Goal: Complete application form

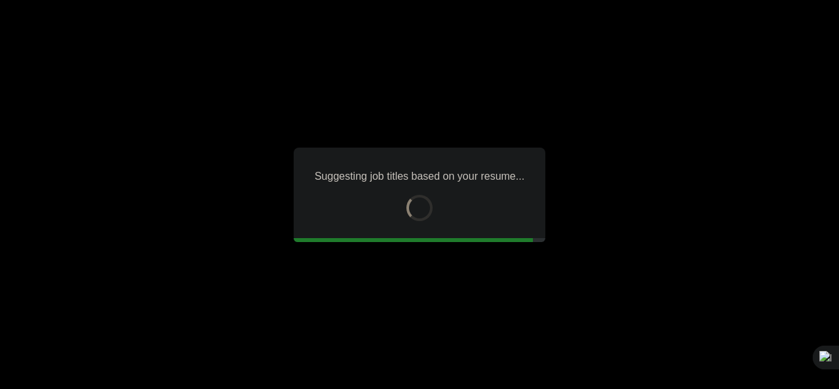
type input "*****"
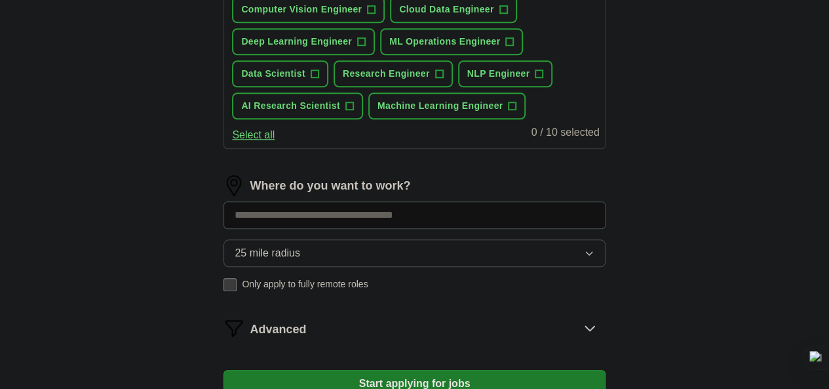
scroll to position [735, 0]
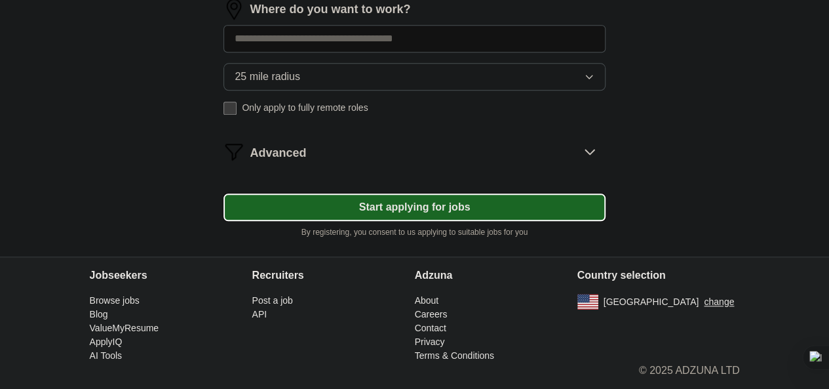
click at [416, 202] on button "Start applying for jobs" at bounding box center [414, 207] width 381 height 28
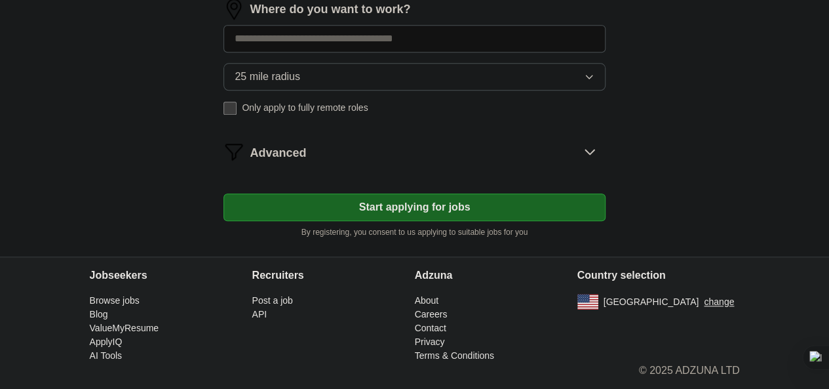
scroll to position [750, 0]
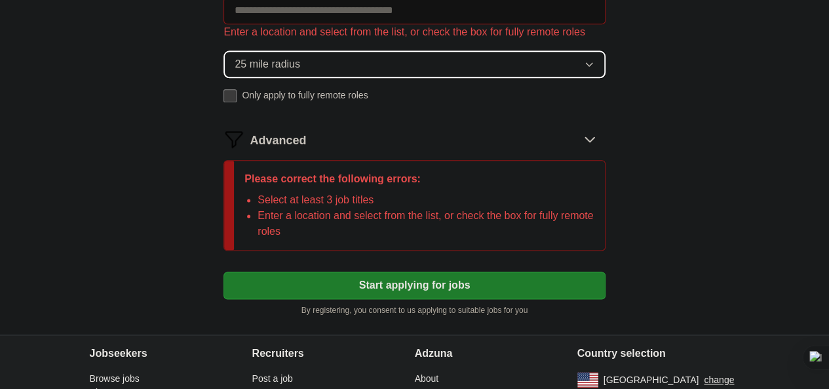
click at [346, 78] on button "25 mile radius" at bounding box center [414, 64] width 381 height 28
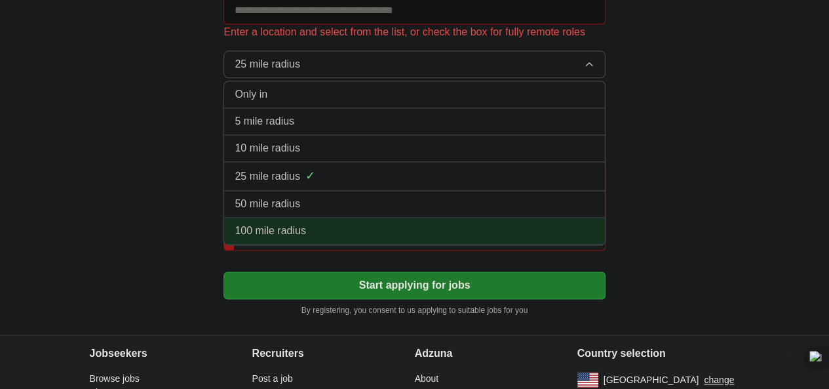
click at [306, 239] on span "100 mile radius" at bounding box center [270, 231] width 71 height 16
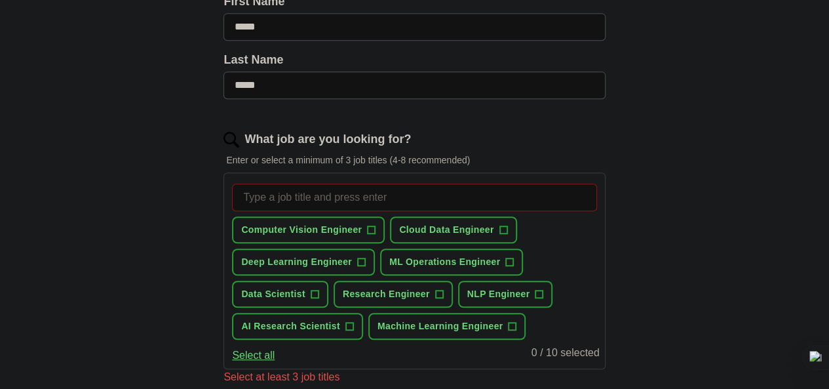
scroll to position [161, 0]
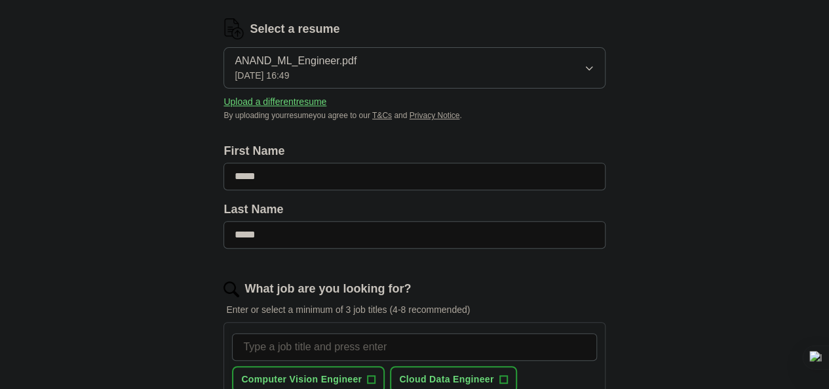
click at [326, 347] on input "What job are you looking for?" at bounding box center [414, 347] width 364 height 28
click at [328, 347] on input "Machine learning engineer" at bounding box center [414, 347] width 364 height 28
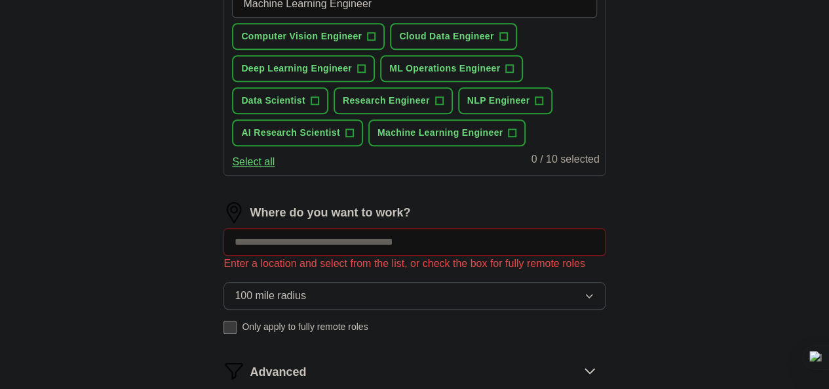
scroll to position [524, 0]
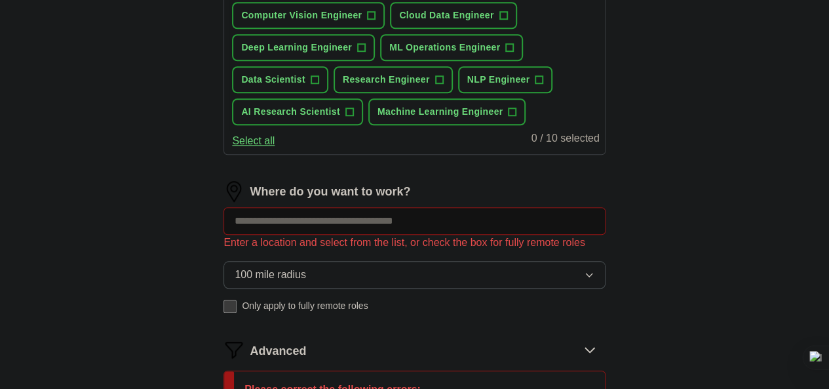
type input "Machine Learning Engineer"
click at [387, 251] on div "Where do you want to work? Enter a location and select from the list, or check …" at bounding box center [414, 252] width 381 height 142
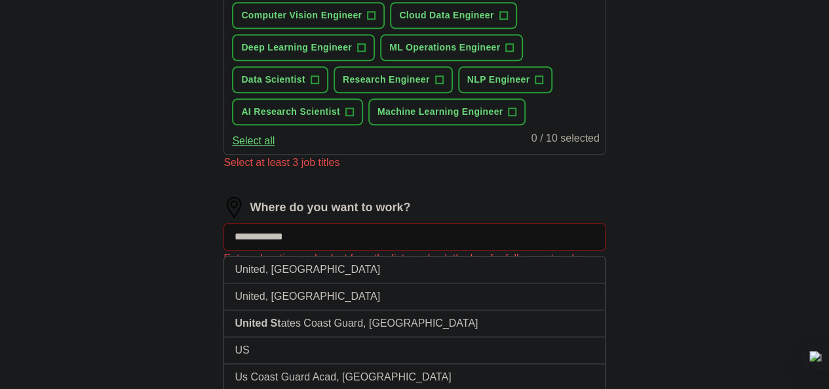
type input "**********"
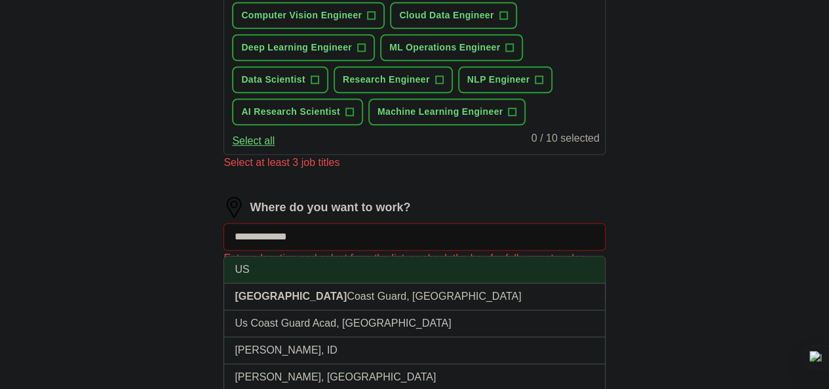
click at [324, 283] on li "US" at bounding box center [414, 269] width 380 height 27
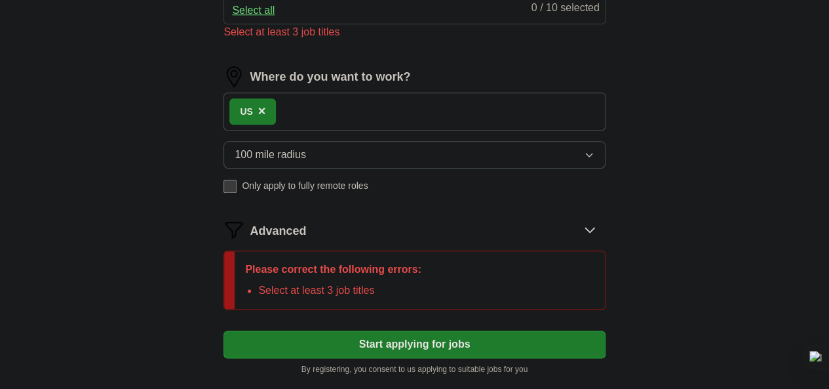
scroll to position [655, 0]
click at [579, 239] on icon at bounding box center [589, 228] width 21 height 21
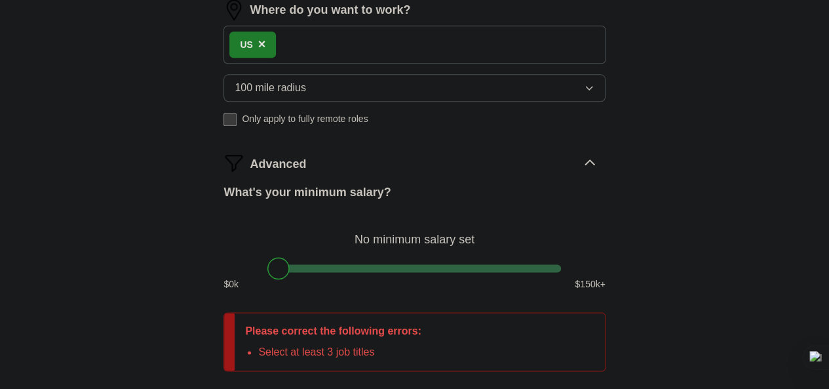
scroll to position [787, 0]
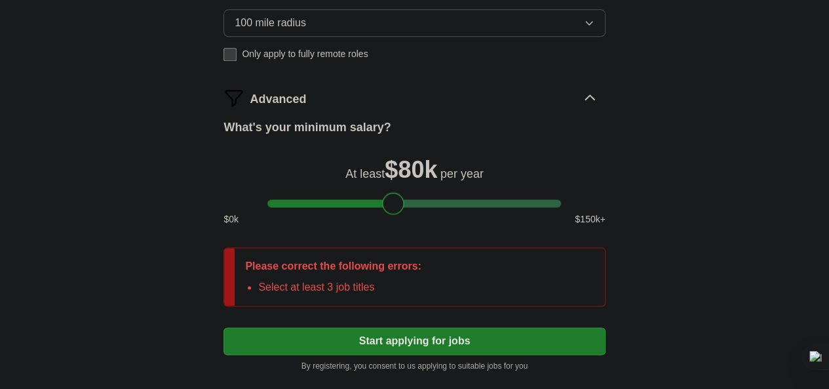
drag, startPoint x: 279, startPoint y: 231, endPoint x: 395, endPoint y: 237, distance: 115.5
click at [395, 214] on div at bounding box center [393, 203] width 22 height 22
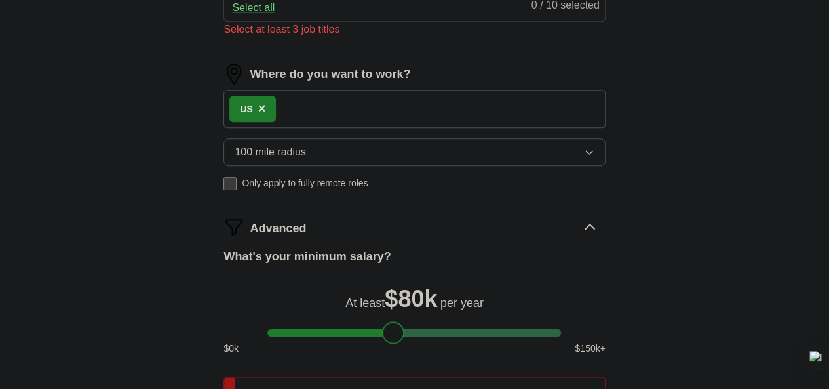
scroll to position [655, 0]
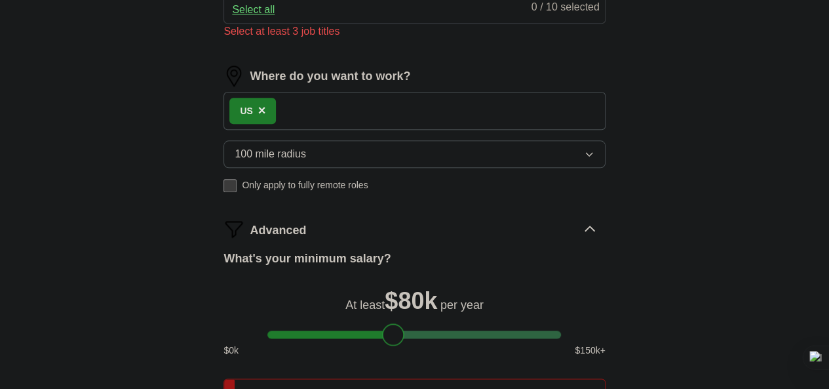
click at [341, 130] on div "US ×" at bounding box center [414, 111] width 381 height 38
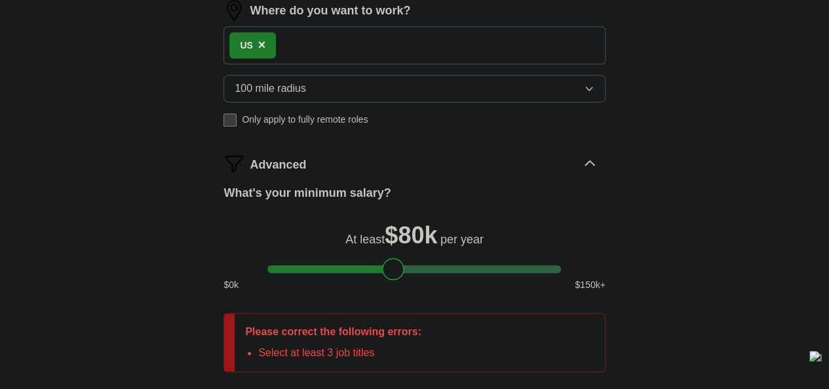
scroll to position [918, 0]
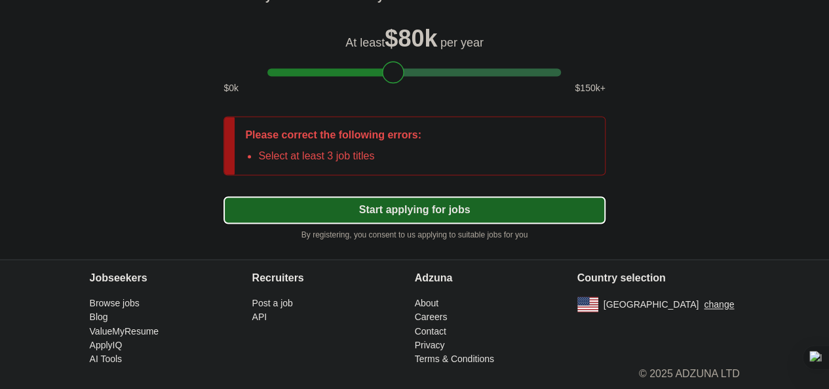
click at [409, 224] on button "Start applying for jobs" at bounding box center [414, 210] width 381 height 28
click at [446, 224] on button "Start applying for jobs" at bounding box center [414, 210] width 381 height 28
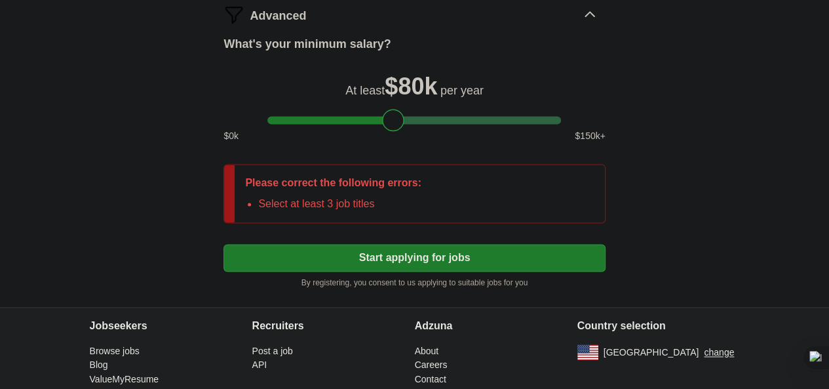
scroll to position [787, 0]
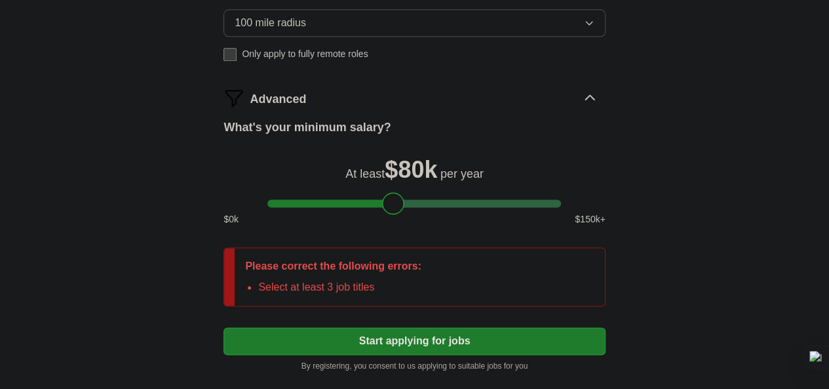
click at [416, 295] on li "Select at least 3 job titles" at bounding box center [339, 287] width 163 height 16
click at [381, 305] on div "Please correct the following errors: Select at least 3 job titles" at bounding box center [333, 277] width 197 height 58
click at [379, 274] on p "Please correct the following errors:" at bounding box center [333, 266] width 176 height 16
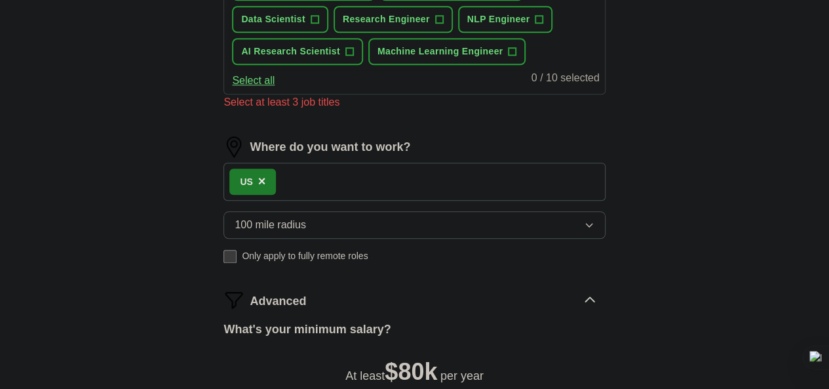
scroll to position [524, 0]
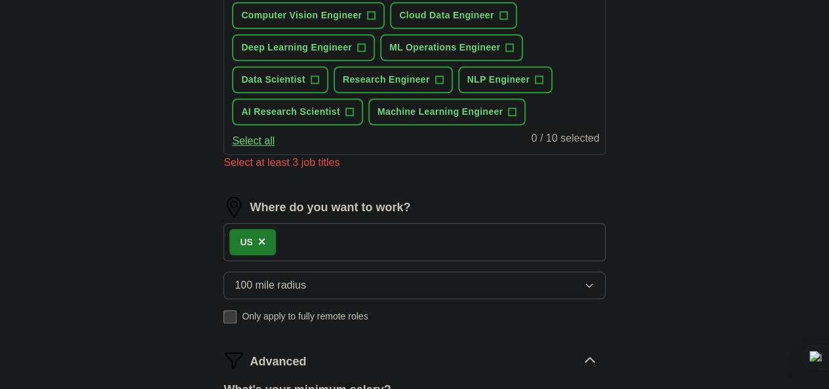
click at [275, 149] on button "Select all" at bounding box center [253, 141] width 43 height 16
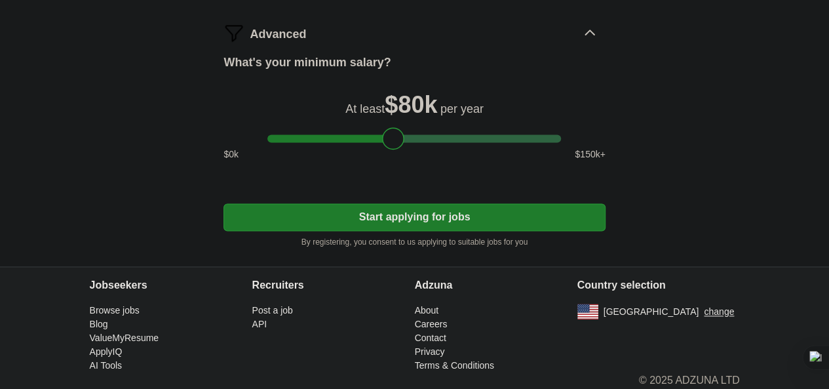
scroll to position [874, 0]
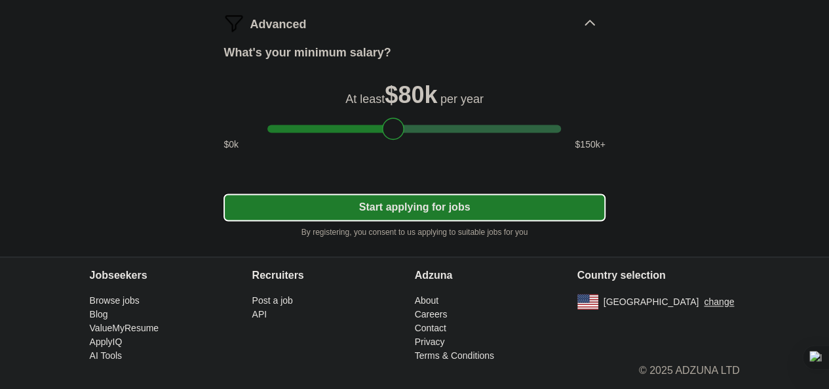
click at [400, 212] on button "Start applying for jobs" at bounding box center [414, 207] width 381 height 28
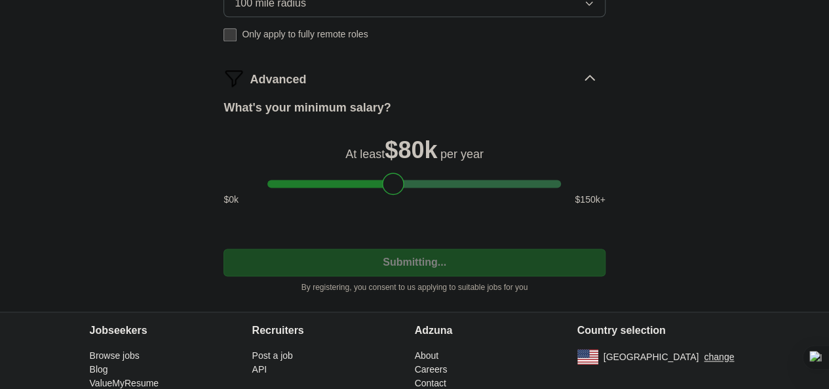
select select "**"
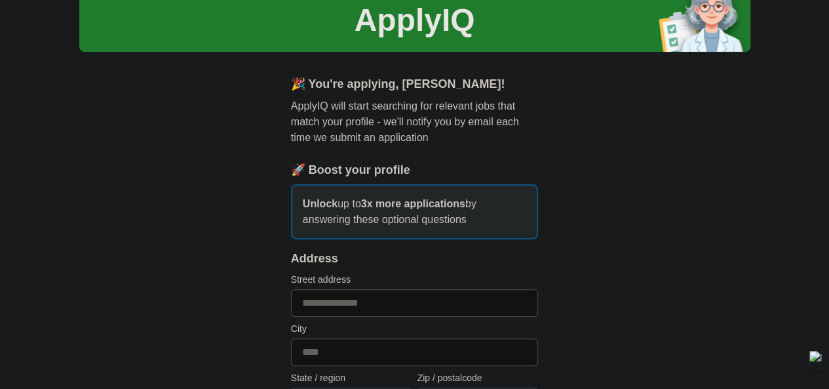
scroll to position [131, 0]
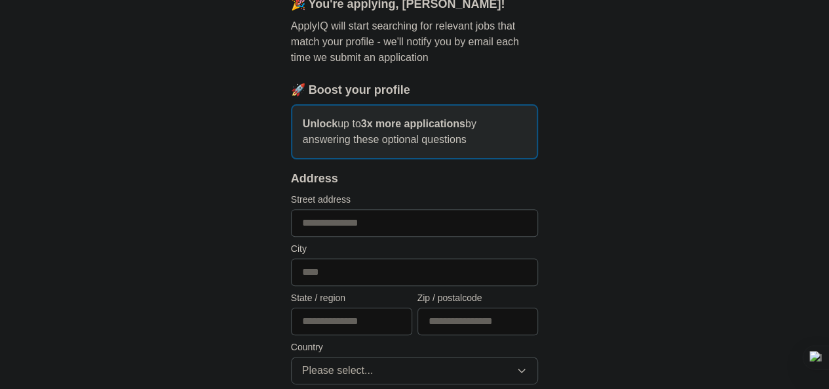
click at [315, 223] on input "text" at bounding box center [415, 223] width 248 height 28
type input "**********"
type input "*****"
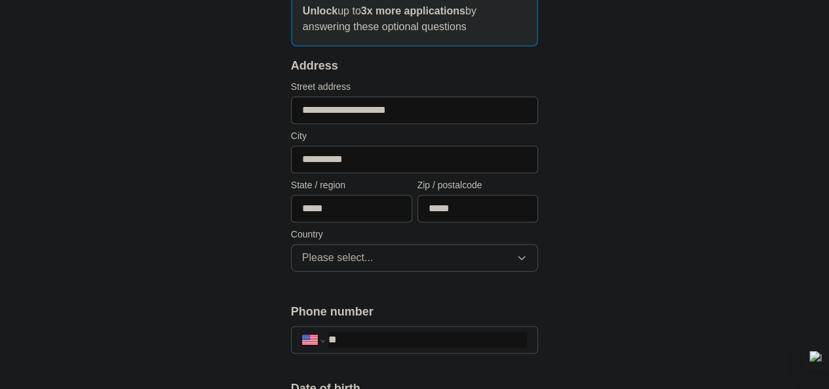
scroll to position [262, 0]
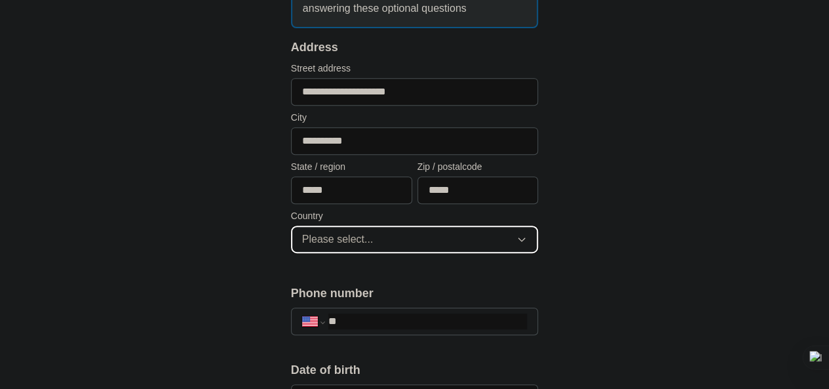
click at [324, 237] on span "Please select..." at bounding box center [337, 239] width 71 height 16
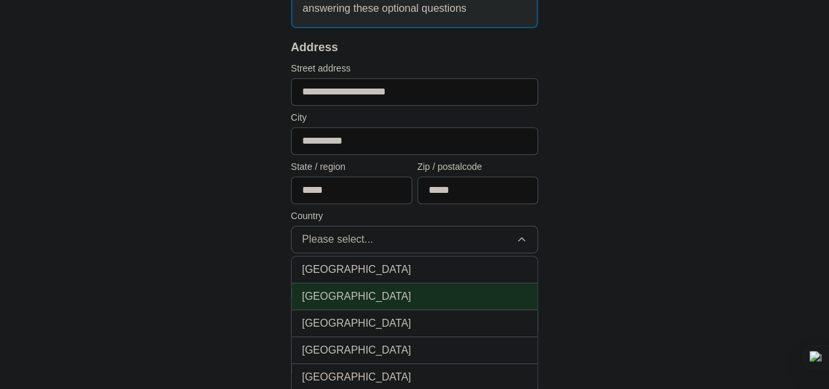
click at [309, 288] on span "[GEOGRAPHIC_DATA]" at bounding box center [356, 296] width 109 height 16
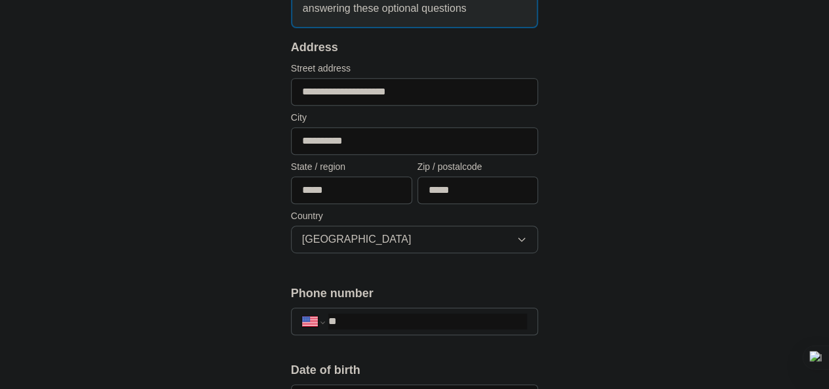
scroll to position [328, 0]
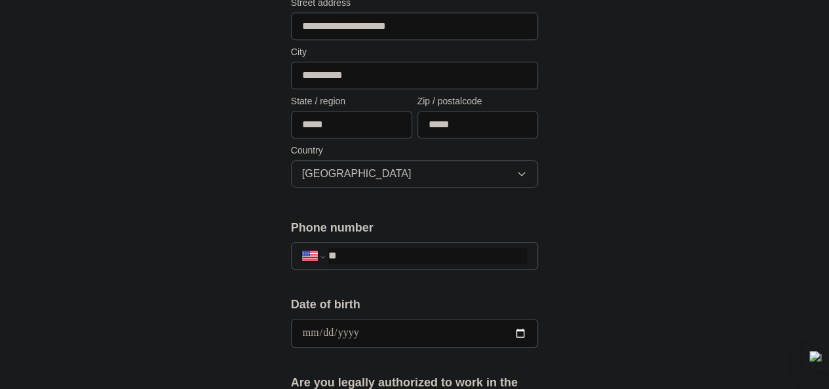
click at [342, 251] on input "**" at bounding box center [427, 256] width 199 height 16
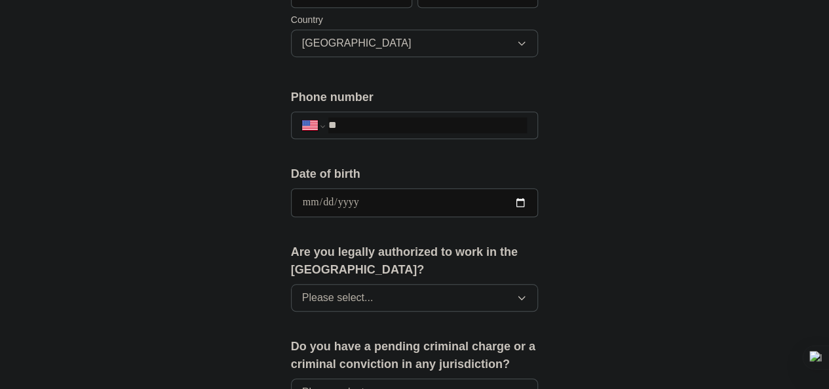
scroll to position [459, 0]
click at [539, 199] on input "date" at bounding box center [415, 201] width 248 height 29
click at [650, 191] on div "**********" at bounding box center [414, 185] width 671 height 1209
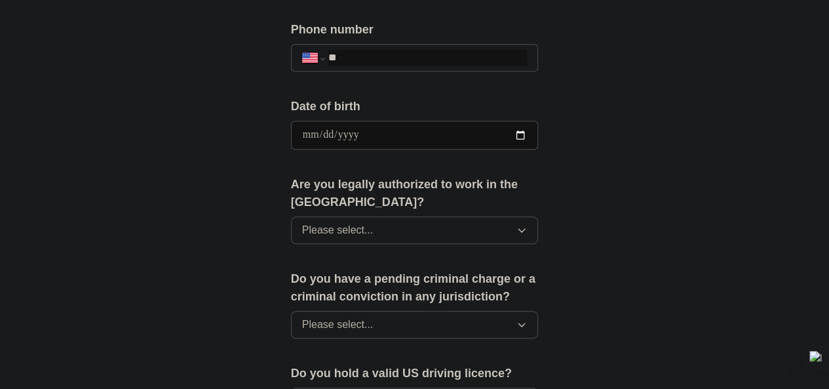
scroll to position [590, 0]
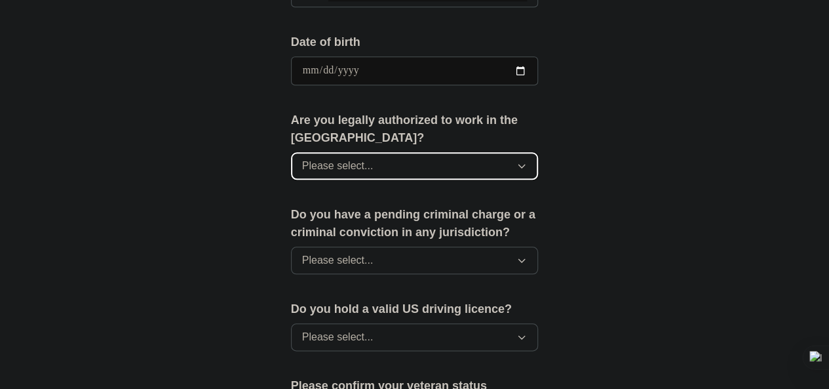
click at [412, 152] on button "Please select..." at bounding box center [415, 166] width 248 height 28
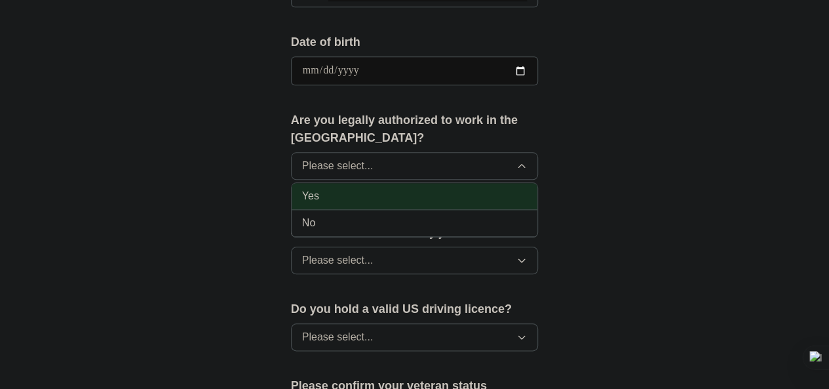
click at [332, 188] on div "Yes" at bounding box center [414, 196] width 225 height 16
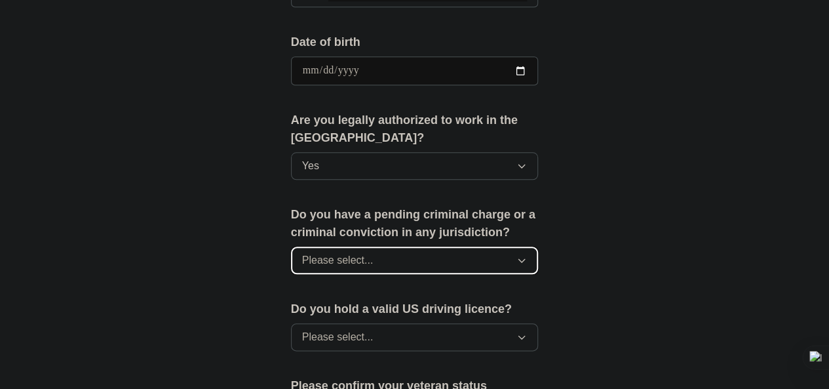
click at [397, 246] on button "Please select..." at bounding box center [415, 260] width 248 height 28
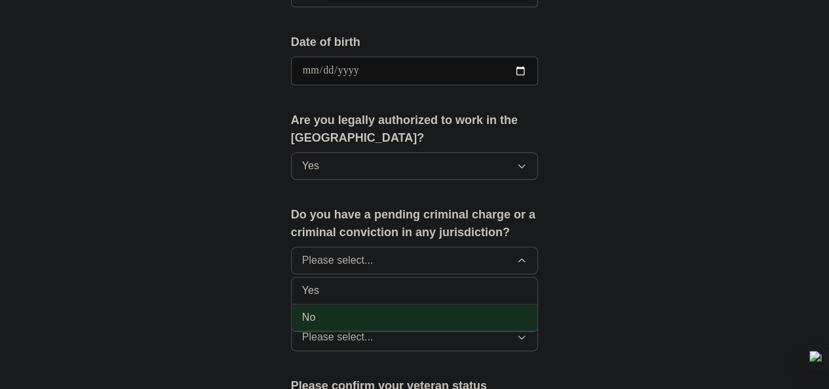
click at [313, 309] on div "No" at bounding box center [414, 317] width 225 height 16
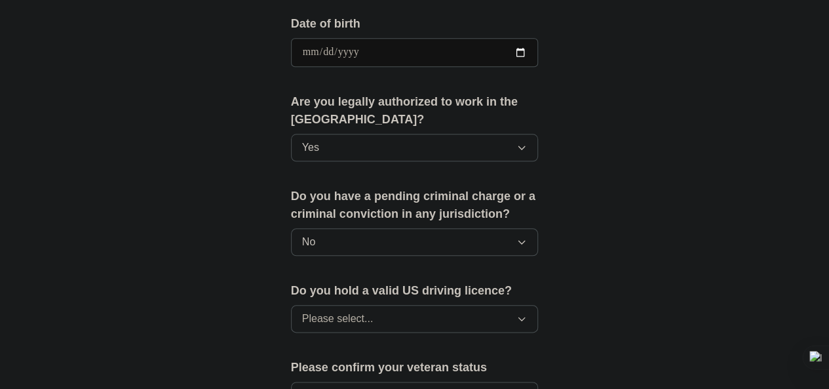
scroll to position [655, 0]
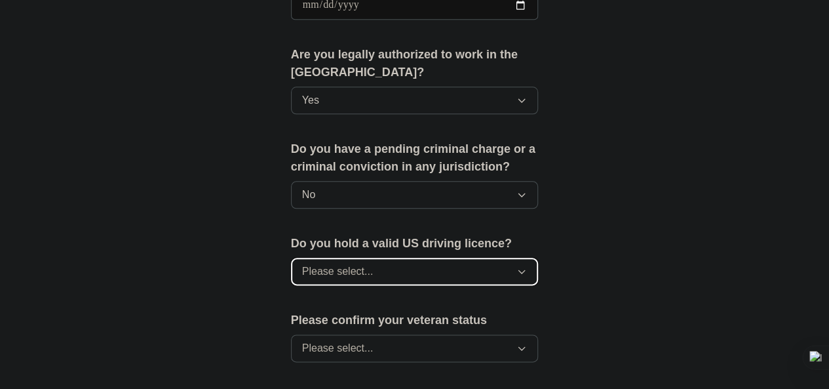
click at [356, 258] on button "Please select..." at bounding box center [415, 272] width 248 height 28
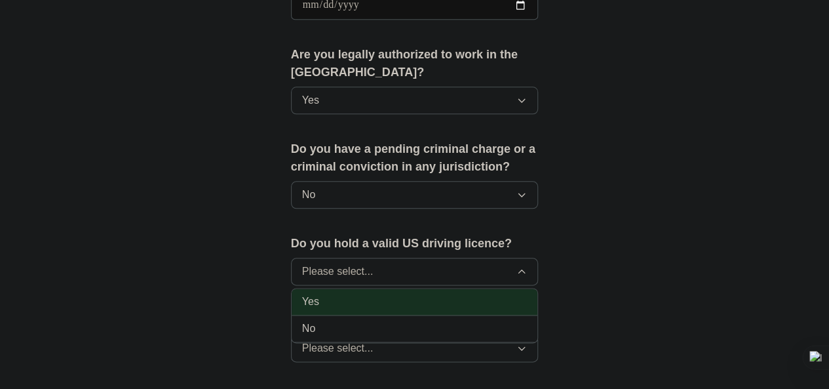
click at [307, 294] on div "Yes" at bounding box center [414, 302] width 225 height 16
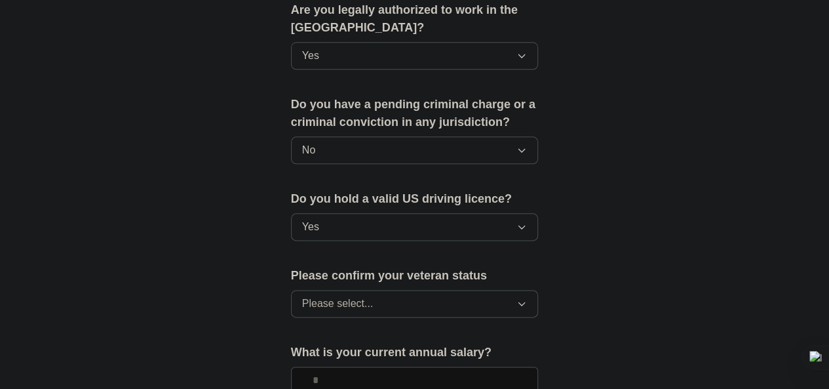
scroll to position [721, 0]
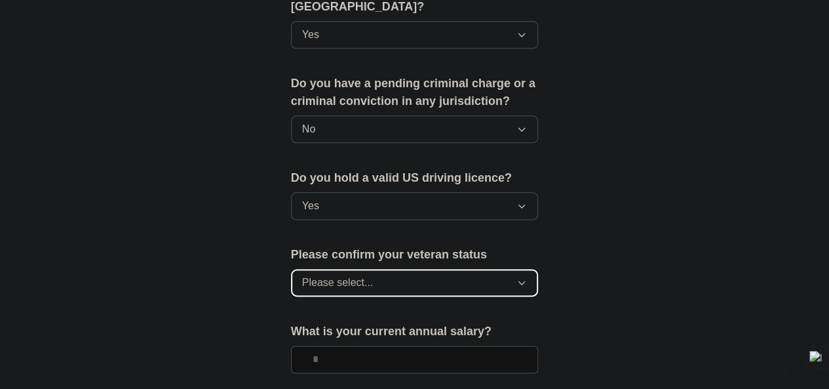
click at [387, 269] on button "Please select..." at bounding box center [415, 283] width 248 height 28
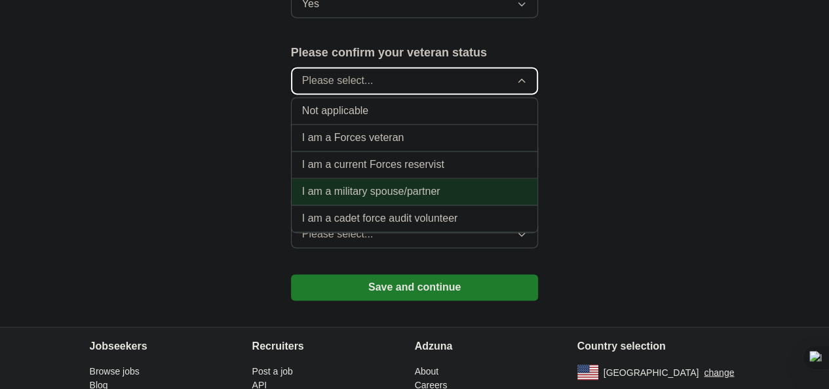
scroll to position [904, 0]
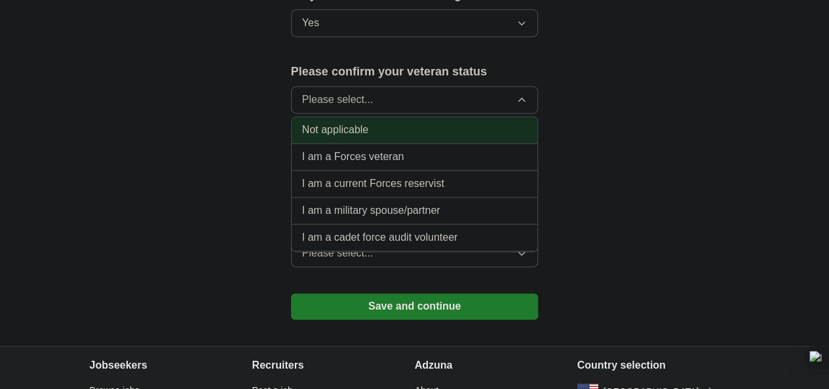
click at [357, 122] on div "Not applicable" at bounding box center [414, 130] width 225 height 16
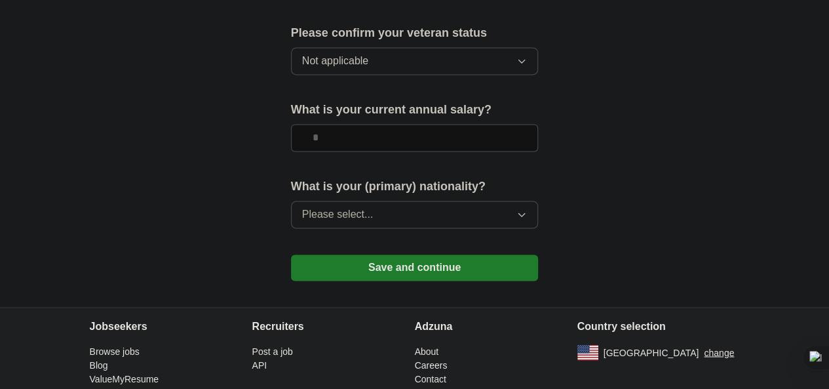
scroll to position [969, 0]
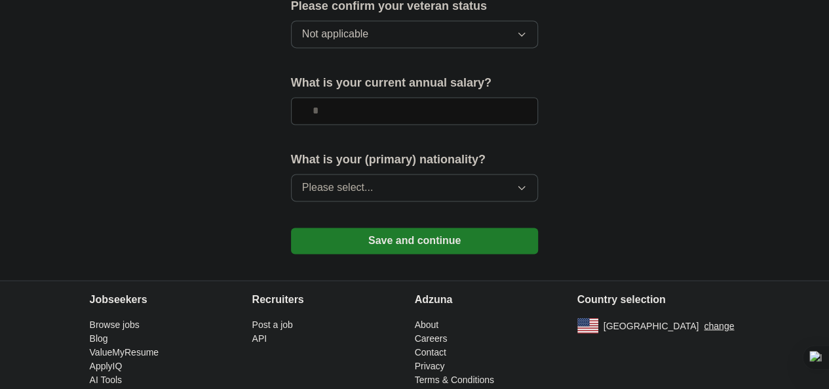
click at [381, 97] on input "text" at bounding box center [415, 111] width 248 height 28
type input "*******"
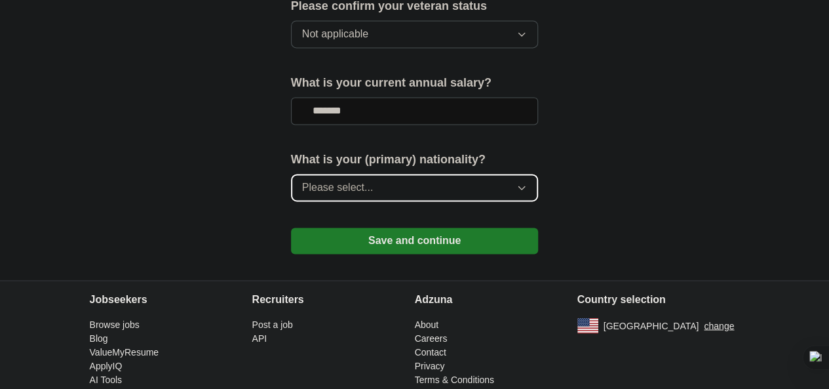
click at [383, 174] on button "Please select..." at bounding box center [415, 188] width 248 height 28
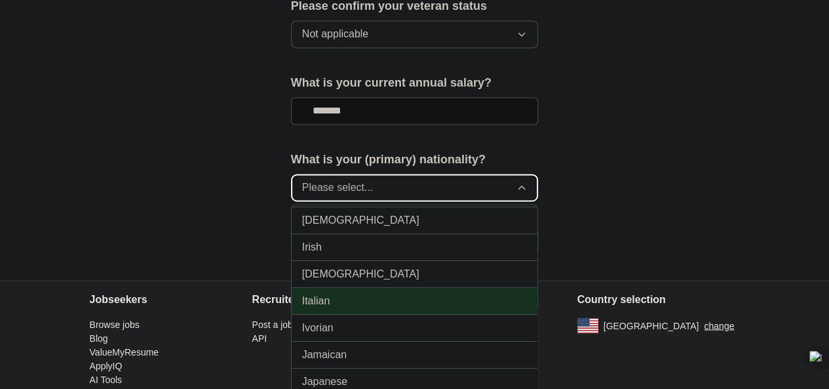
scroll to position [2097, 0]
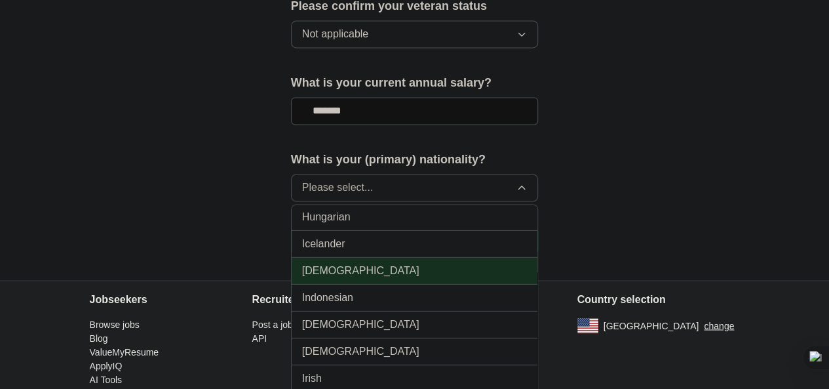
click at [302, 262] on span "[DEMOGRAPHIC_DATA]" at bounding box center [360, 270] width 117 height 16
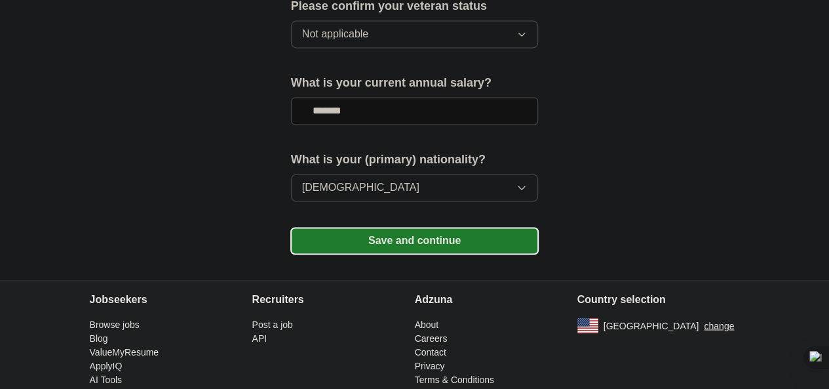
click at [444, 227] on button "Save and continue" at bounding box center [415, 240] width 248 height 26
